Goal: Obtain resource: Obtain resource

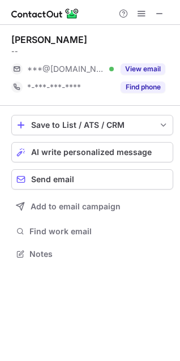
scroll to position [246, 180]
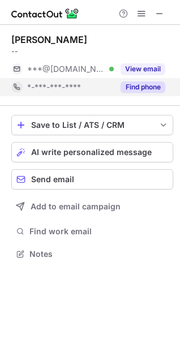
click at [127, 86] on button "Find phone" at bounding box center [143, 87] width 45 height 11
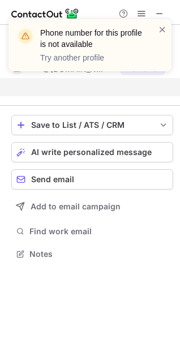
scroll to position [228, 180]
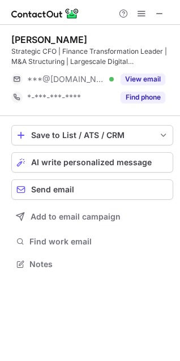
scroll to position [257, 180]
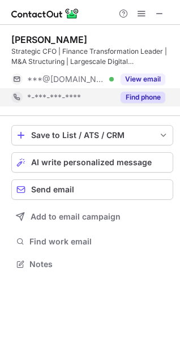
click at [143, 91] on div "Find phone" at bounding box center [140, 97] width 52 height 18
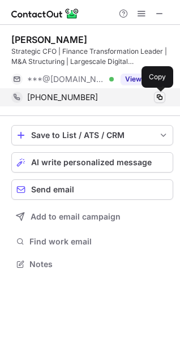
click at [161, 96] on span at bounding box center [159, 97] width 9 height 9
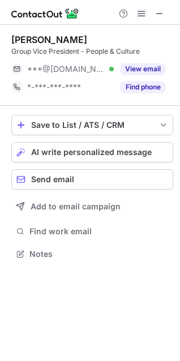
scroll to position [246, 180]
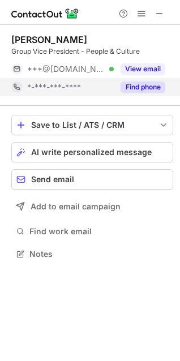
click at [129, 87] on button "Find phone" at bounding box center [143, 87] width 45 height 11
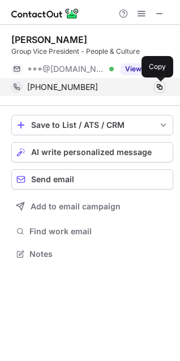
click at [159, 86] on span at bounding box center [159, 87] width 9 height 9
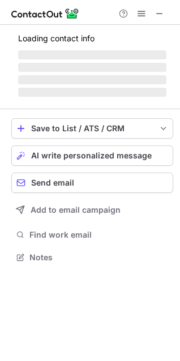
scroll to position [246, 180]
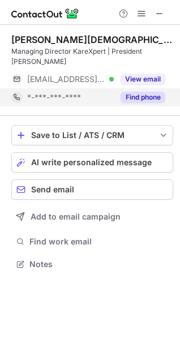
click at [139, 92] on button "Find phone" at bounding box center [143, 97] width 45 height 11
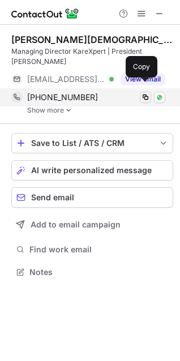
click at [147, 93] on span at bounding box center [145, 97] width 9 height 9
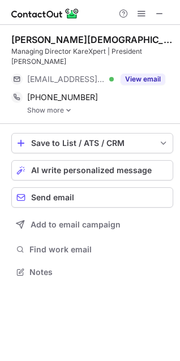
click at [42, 107] on link "Show more" at bounding box center [100, 111] width 146 height 8
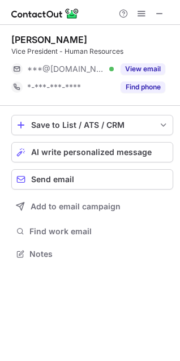
scroll to position [246, 180]
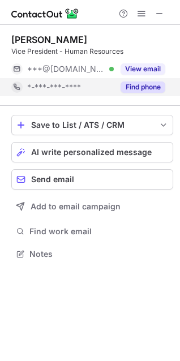
click at [133, 84] on button "Find phone" at bounding box center [143, 87] width 45 height 11
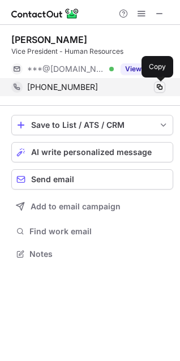
click at [160, 89] on span at bounding box center [159, 87] width 9 height 9
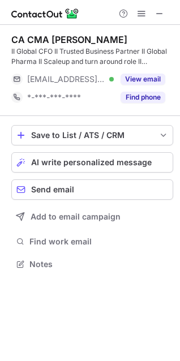
scroll to position [257, 180]
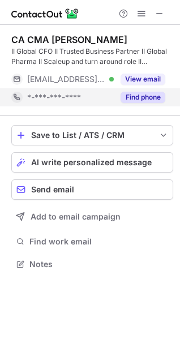
click at [138, 96] on button "Find phone" at bounding box center [143, 97] width 45 height 11
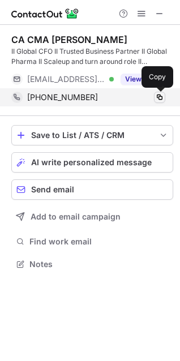
click at [162, 96] on span at bounding box center [159, 97] width 9 height 9
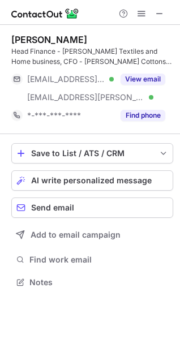
scroll to position [275, 180]
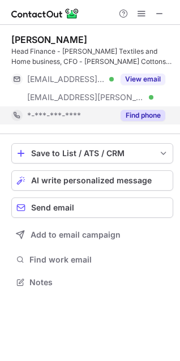
click at [142, 116] on button "Find phone" at bounding box center [143, 115] width 45 height 11
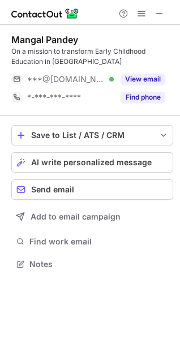
scroll to position [257, 180]
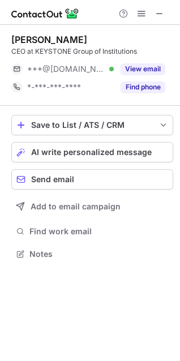
scroll to position [246, 180]
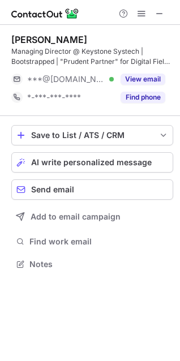
scroll to position [257, 180]
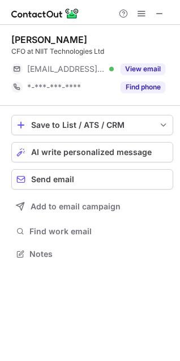
scroll to position [246, 180]
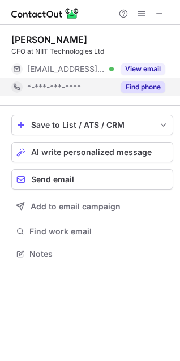
click at [129, 83] on button "Find phone" at bounding box center [143, 87] width 45 height 11
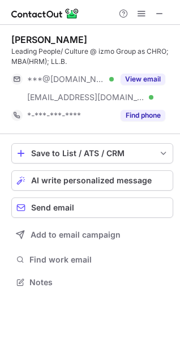
scroll to position [275, 180]
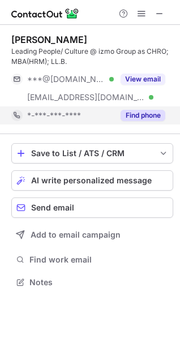
click at [144, 113] on button "Find phone" at bounding box center [143, 115] width 45 height 11
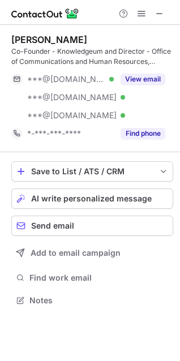
scroll to position [293, 180]
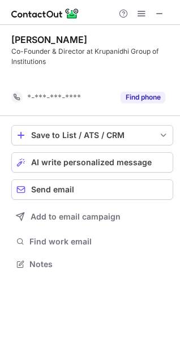
scroll to position [238, 180]
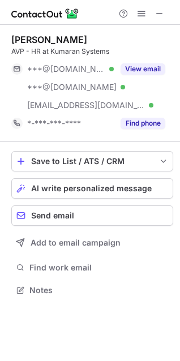
scroll to position [283, 180]
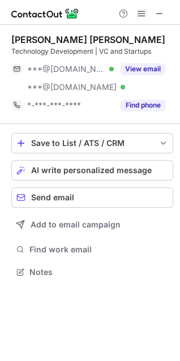
scroll to position [265, 180]
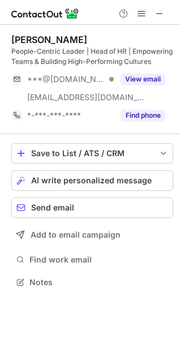
scroll to position [275, 180]
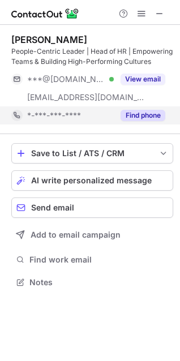
click at [139, 118] on button "Find phone" at bounding box center [143, 115] width 45 height 11
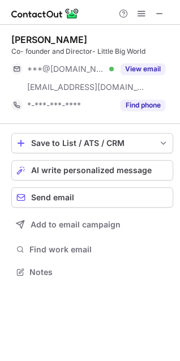
scroll to position [265, 180]
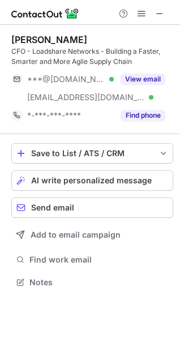
scroll to position [275, 180]
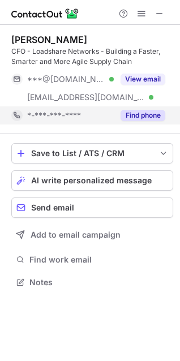
click at [135, 113] on button "Find phone" at bounding box center [143, 115] width 45 height 11
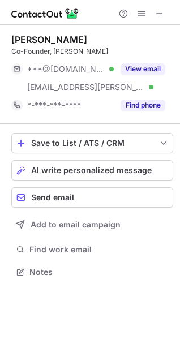
scroll to position [265, 180]
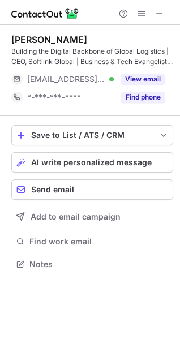
scroll to position [257, 180]
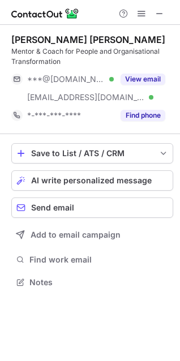
scroll to position [275, 180]
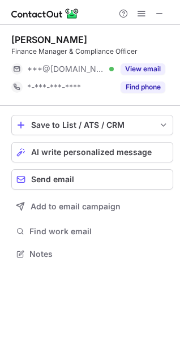
scroll to position [246, 180]
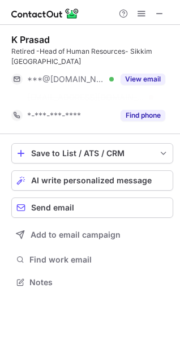
scroll to position [257, 180]
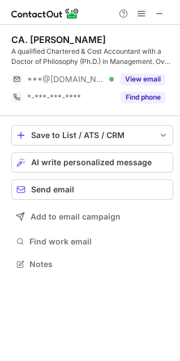
scroll to position [257, 180]
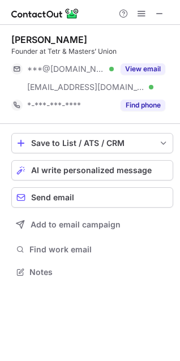
scroll to position [265, 180]
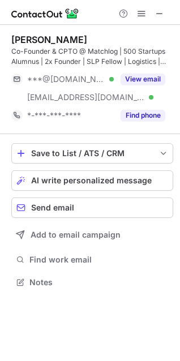
scroll to position [275, 180]
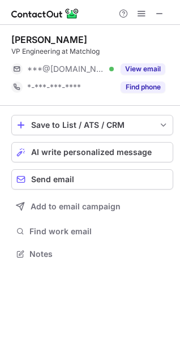
scroll to position [246, 180]
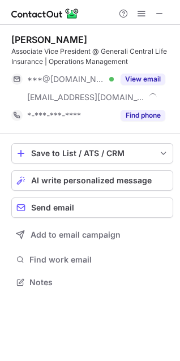
scroll to position [275, 180]
